Goal: Task Accomplishment & Management: Use online tool/utility

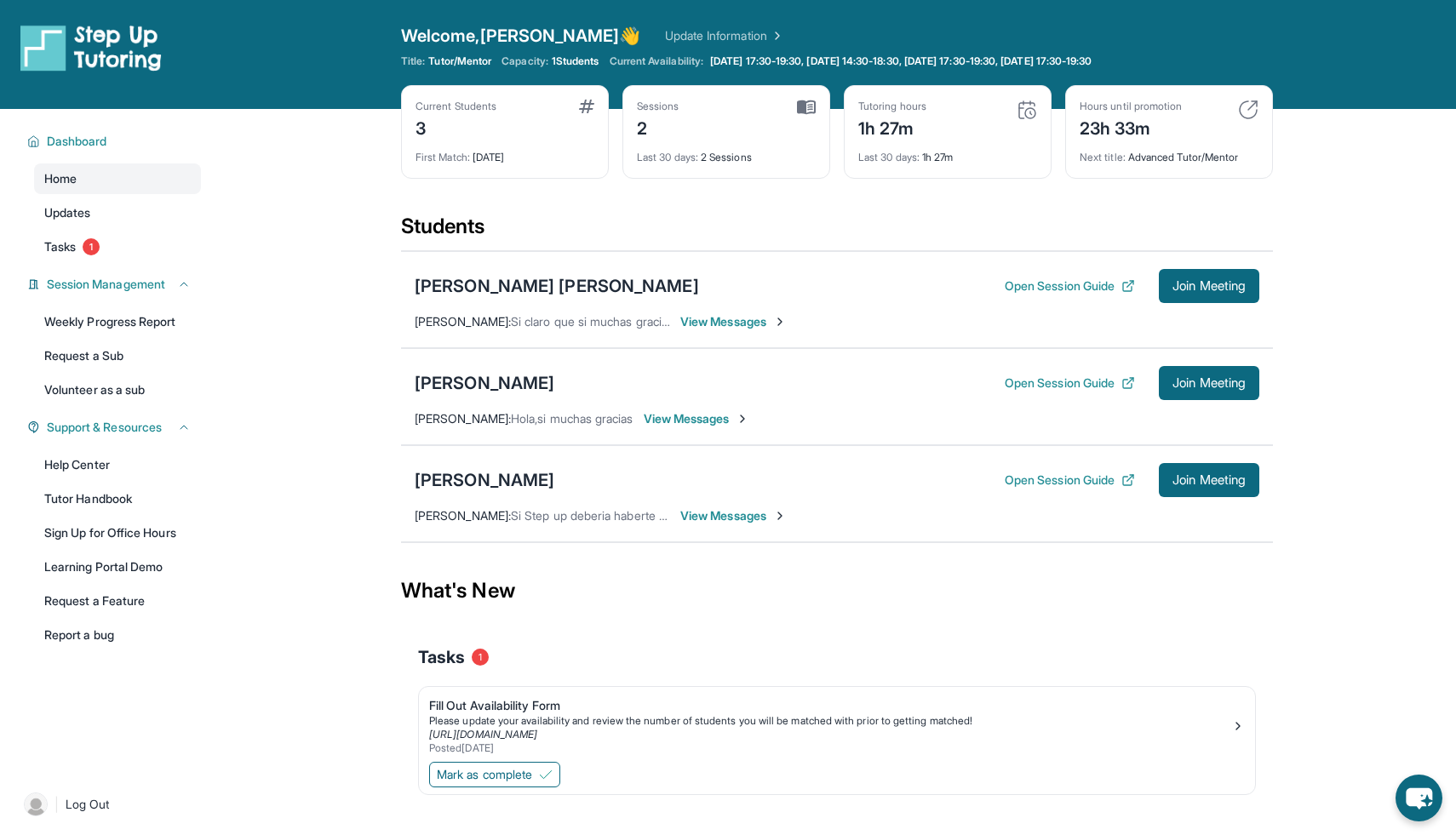
click at [1021, 109] on img at bounding box center [1027, 110] width 20 height 20
click at [934, 158] on div "Last 30 days : 1h 27m" at bounding box center [947, 153] width 179 height 24
click at [1027, 105] on img at bounding box center [1027, 110] width 20 height 20
click at [90, 248] on span "1" at bounding box center [91, 247] width 17 height 17
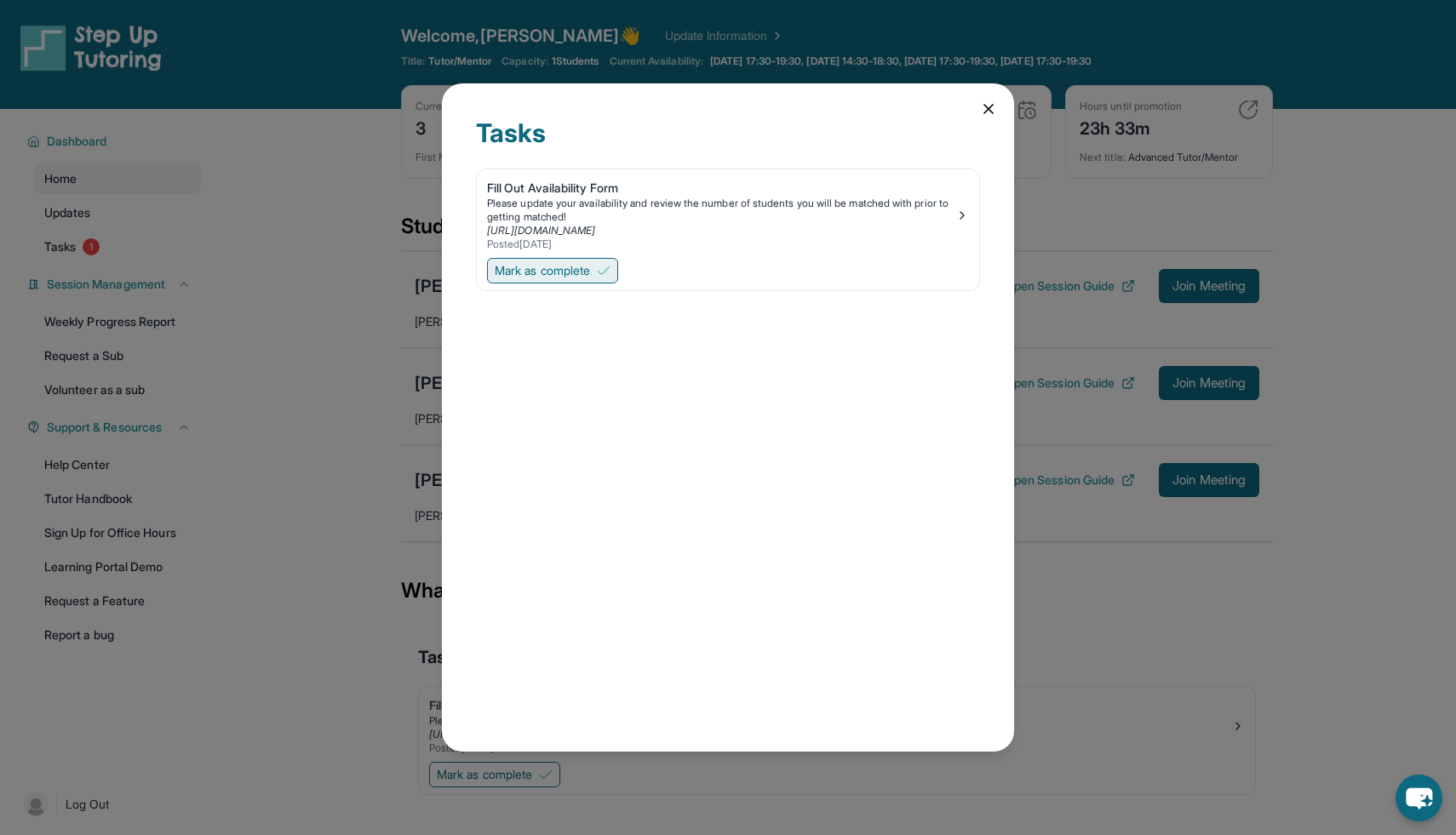
click at [563, 271] on span "Mark as complete" at bounding box center [543, 271] width 95 height 17
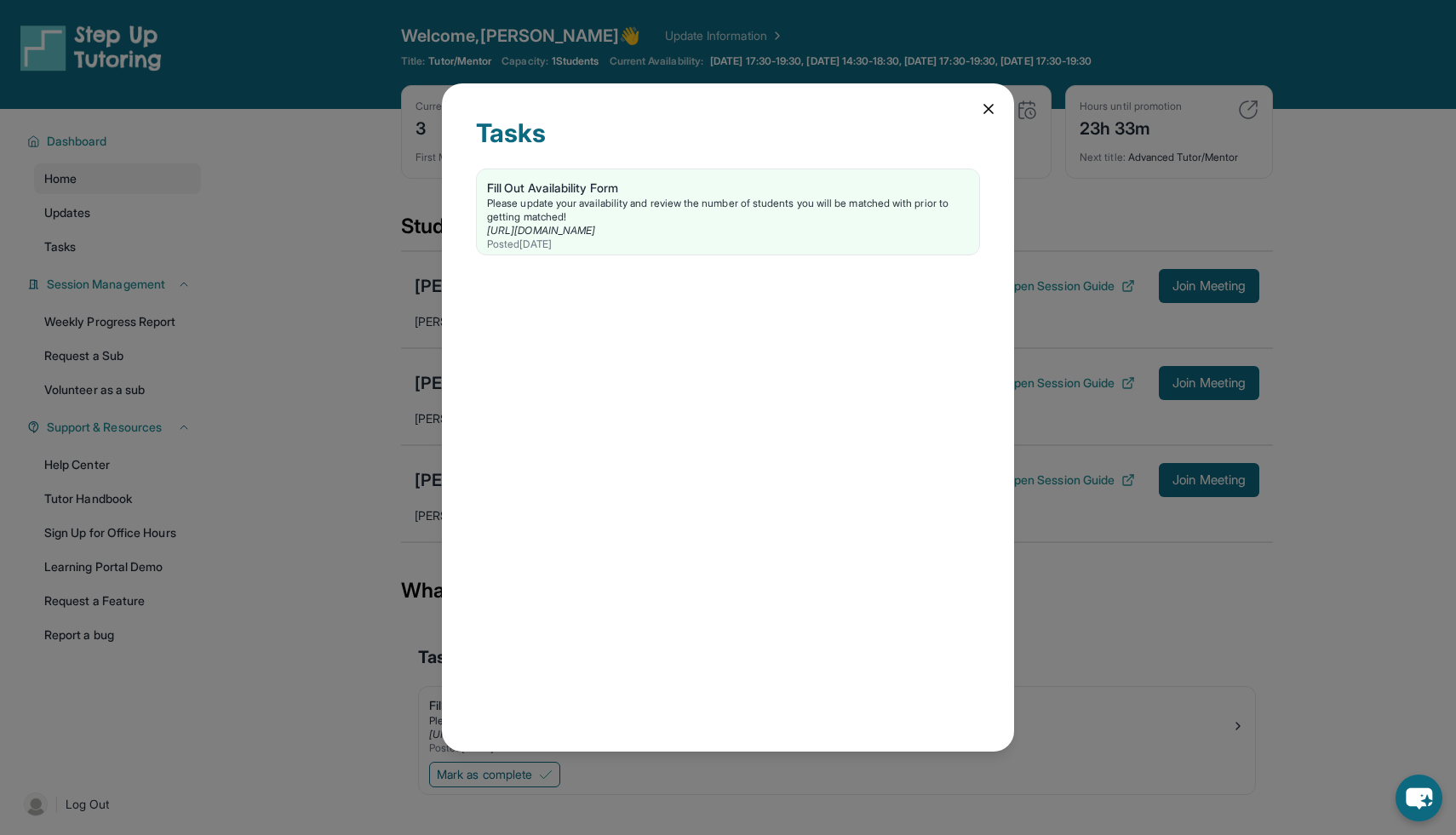
click at [991, 104] on icon at bounding box center [988, 109] width 17 height 17
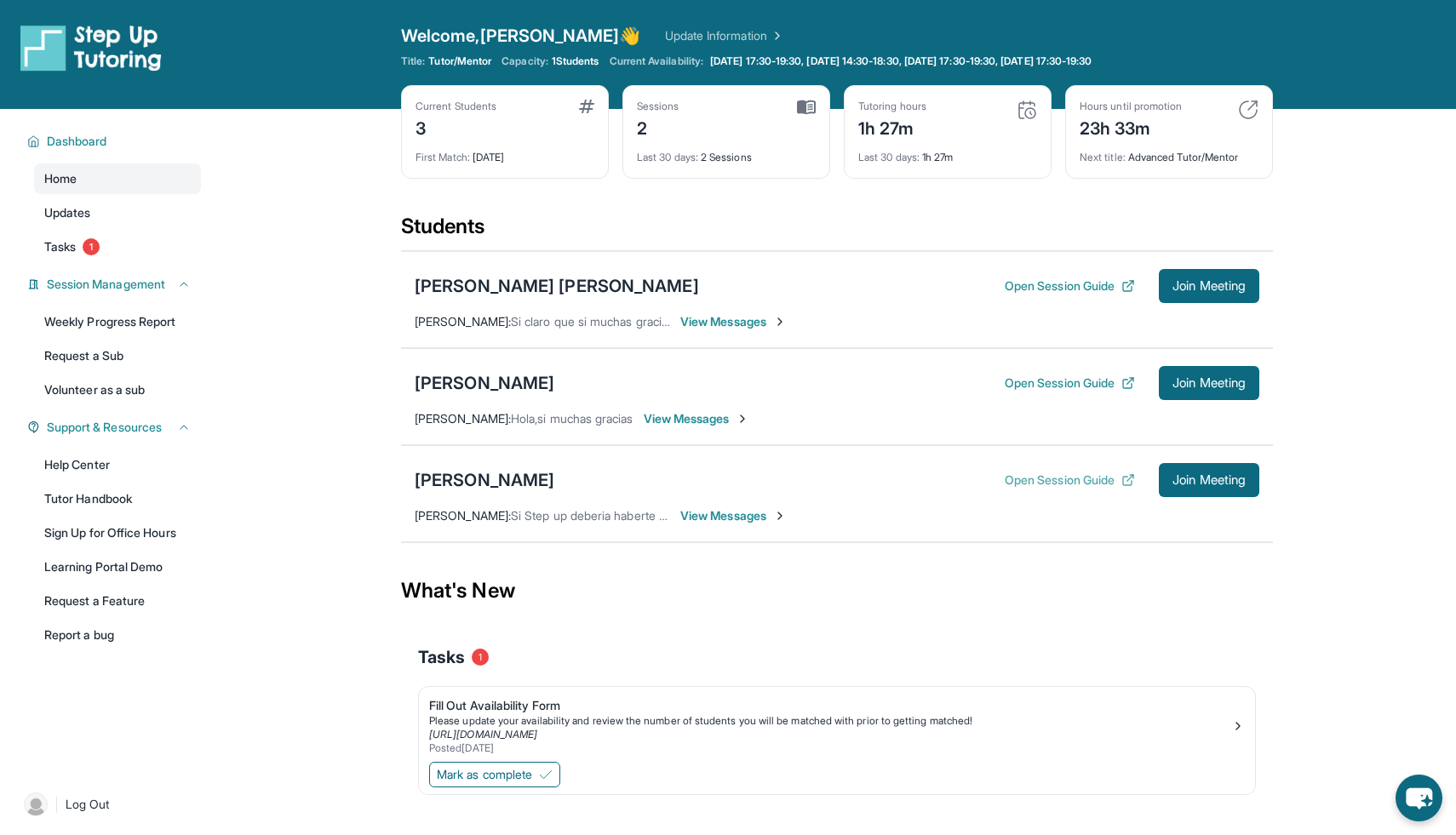
click at [1033, 476] on button "Open Session Guide" at bounding box center [1069, 481] width 130 height 17
click at [1211, 482] on span "Join Meeting" at bounding box center [1209, 481] width 73 height 10
click at [1050, 285] on button "Open Session Guide" at bounding box center [1069, 286] width 130 height 17
click at [1050, 482] on button "Open Session Guide" at bounding box center [1069, 481] width 130 height 17
